Goal: Navigation & Orientation: Go to known website

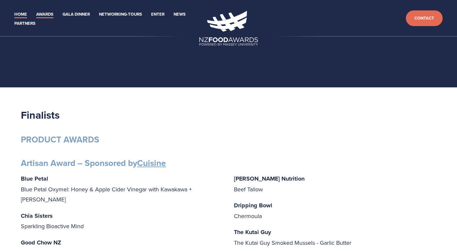
click at [19, 14] on link "Home" at bounding box center [20, 14] width 13 height 7
